Goal: Task Accomplishment & Management: Use online tool/utility

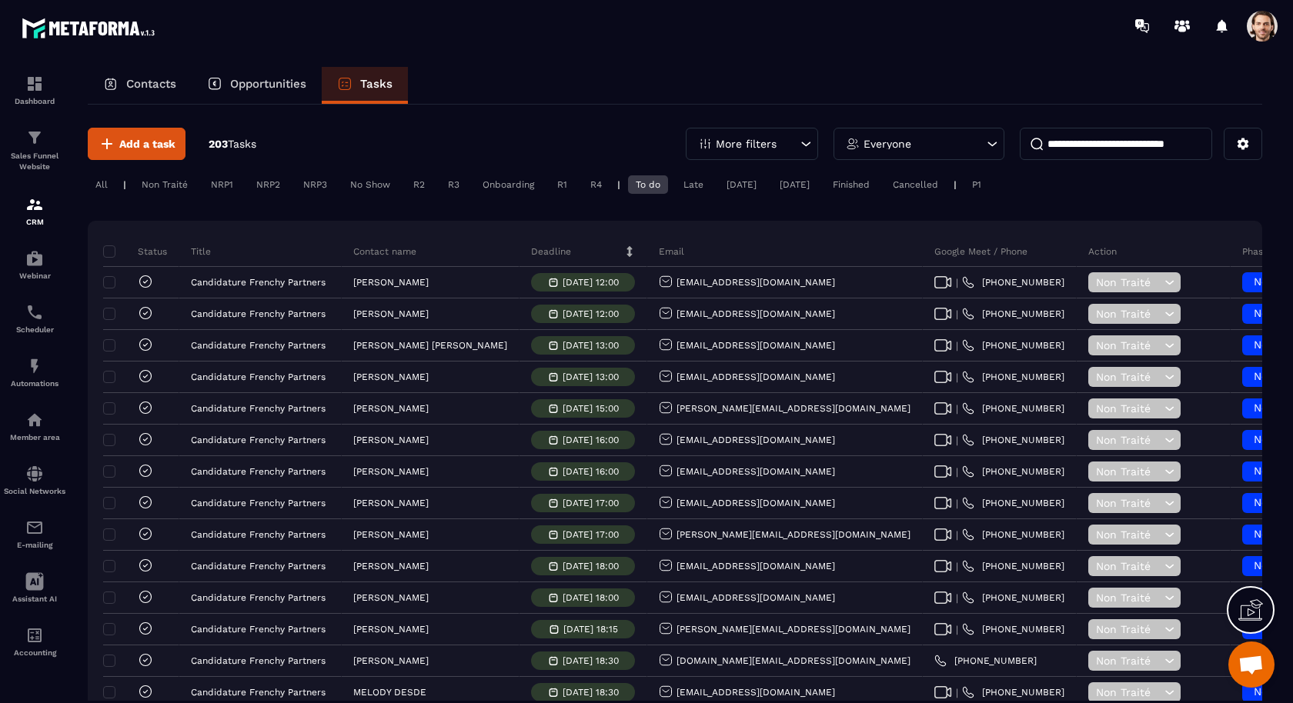
click at [172, 186] on div "Non Traité" at bounding box center [165, 184] width 62 height 18
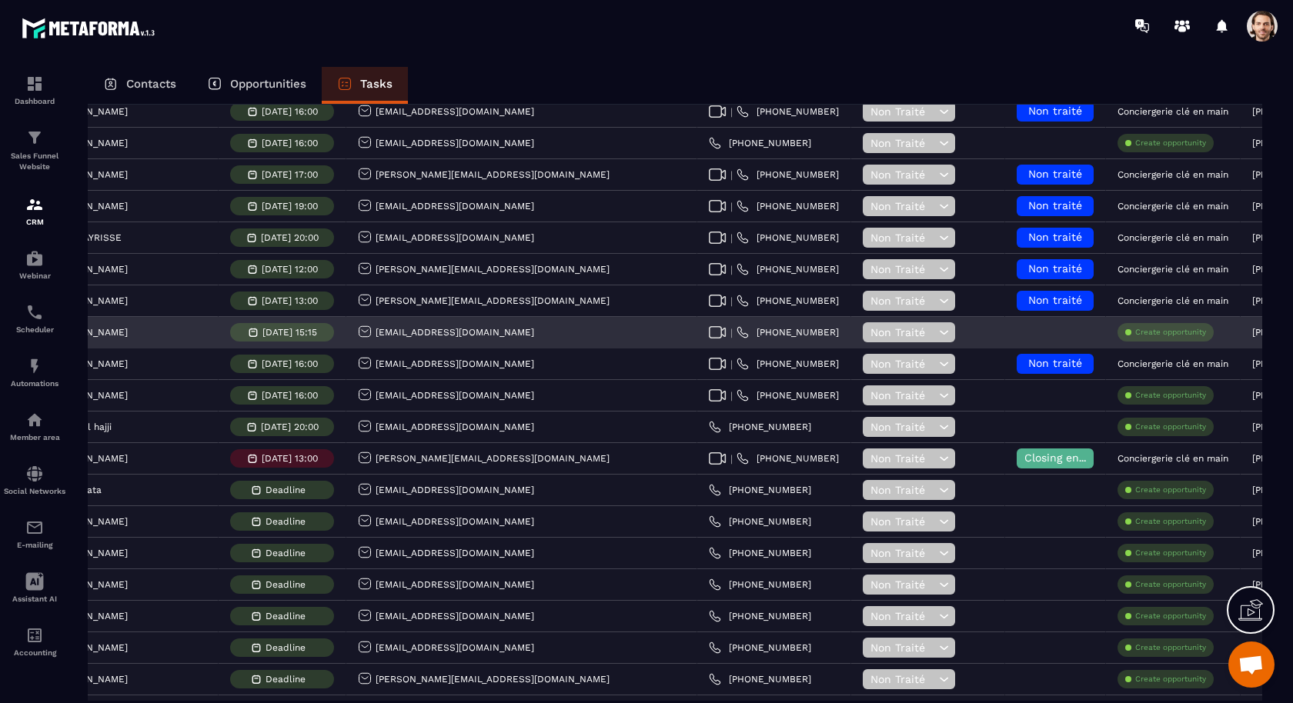
scroll to position [2021, 0]
